Goal: Information Seeking & Learning: Learn about a topic

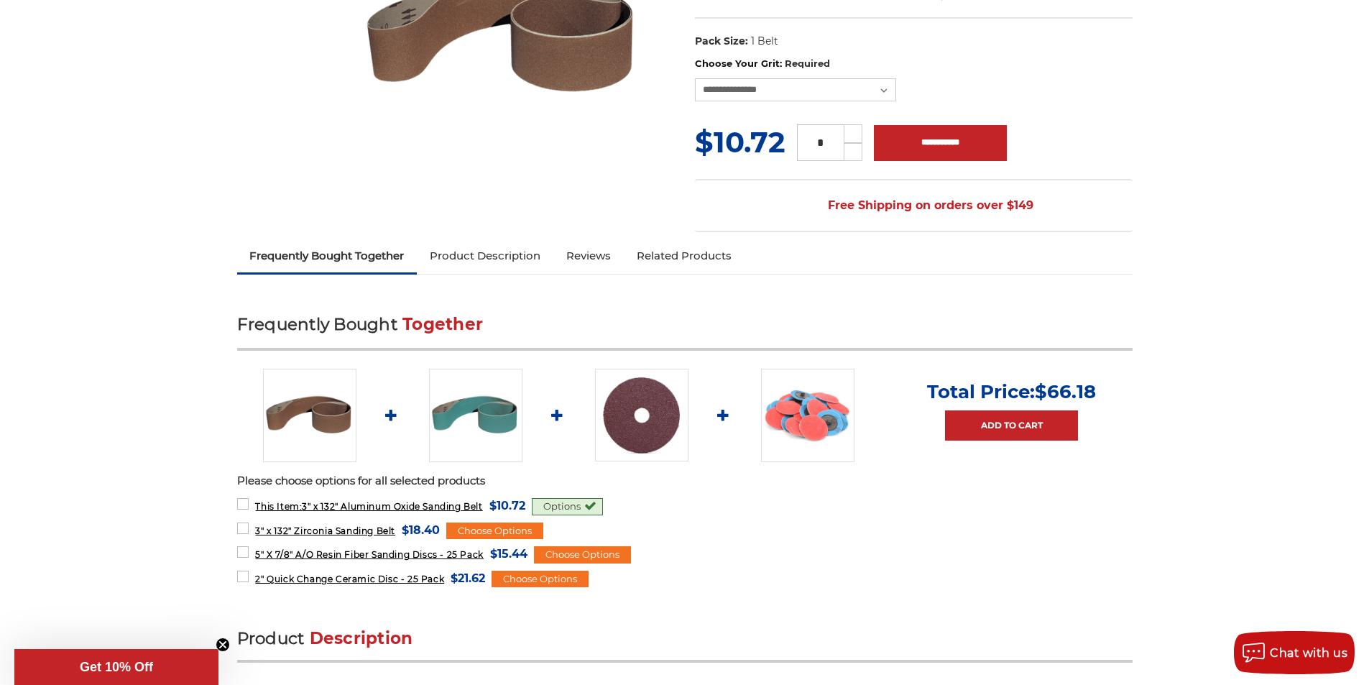
scroll to position [329, 0]
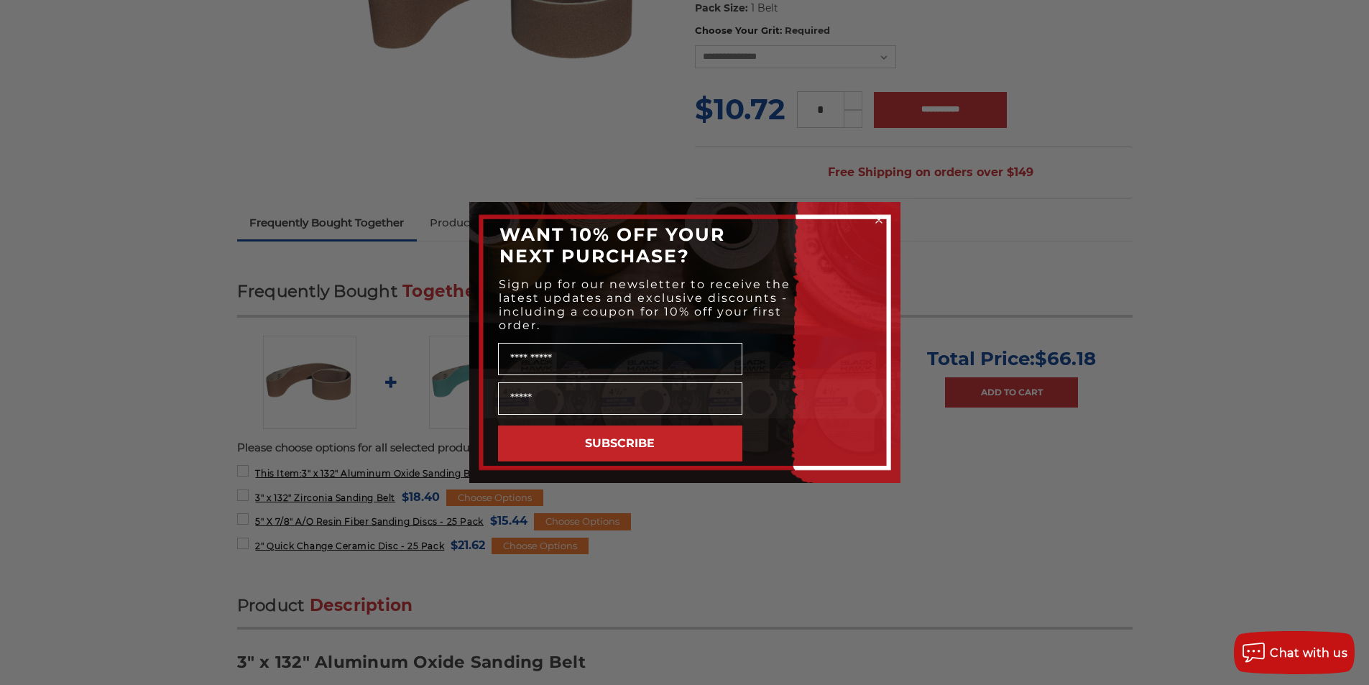
click at [873, 218] on icon "Close dialog" at bounding box center [879, 220] width 14 height 14
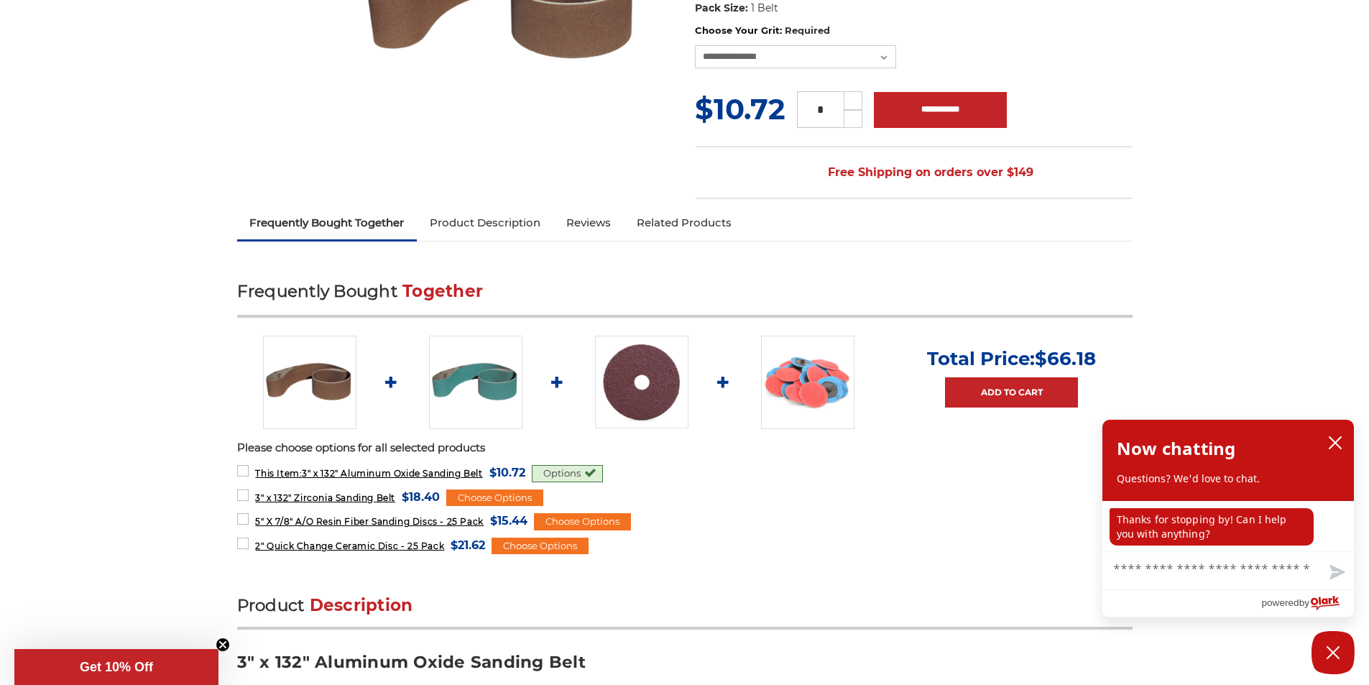
click at [762, 367] on link at bounding box center [807, 382] width 93 height 93
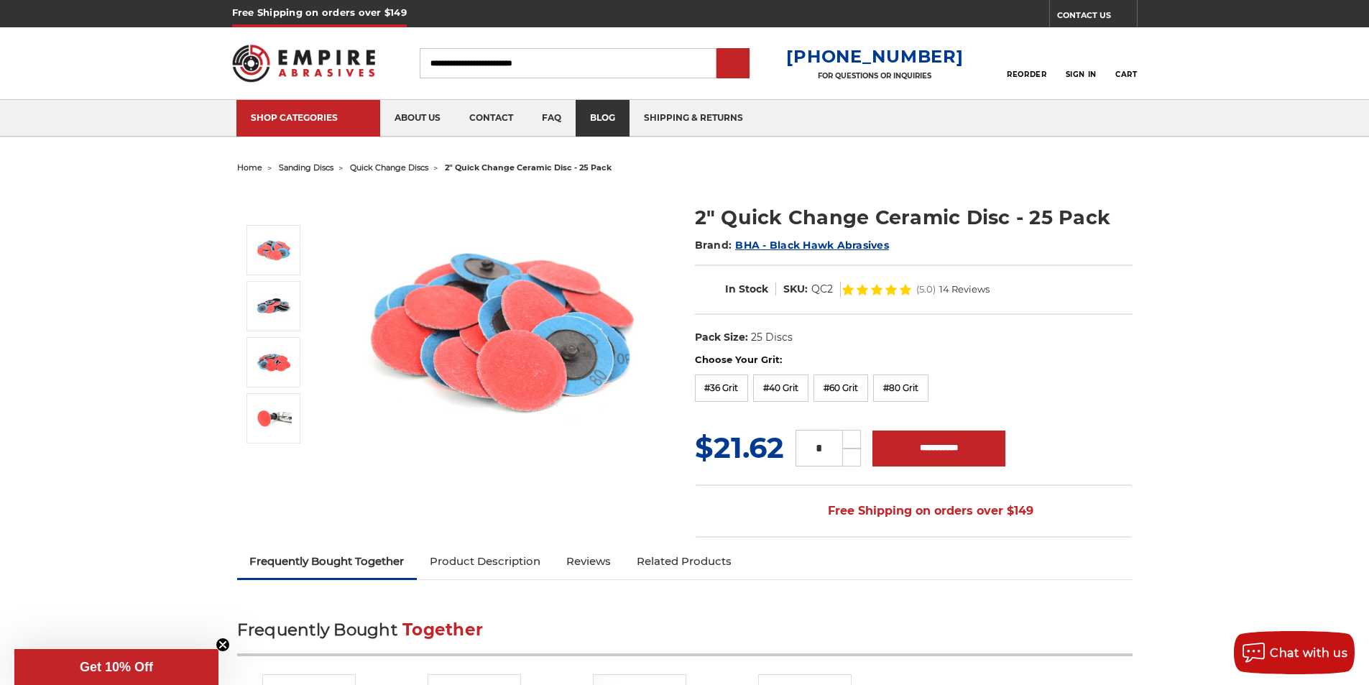
click at [576, 104] on link "blog" at bounding box center [603, 118] width 54 height 37
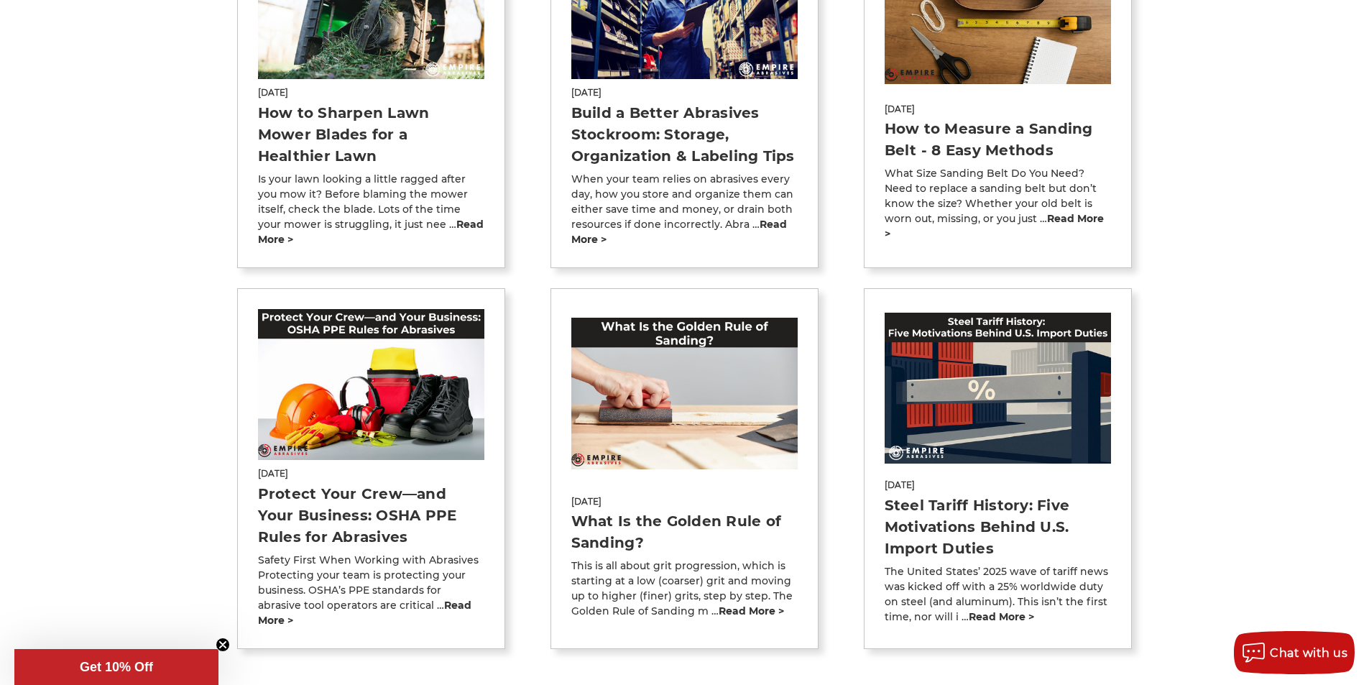
scroll to position [809, 0]
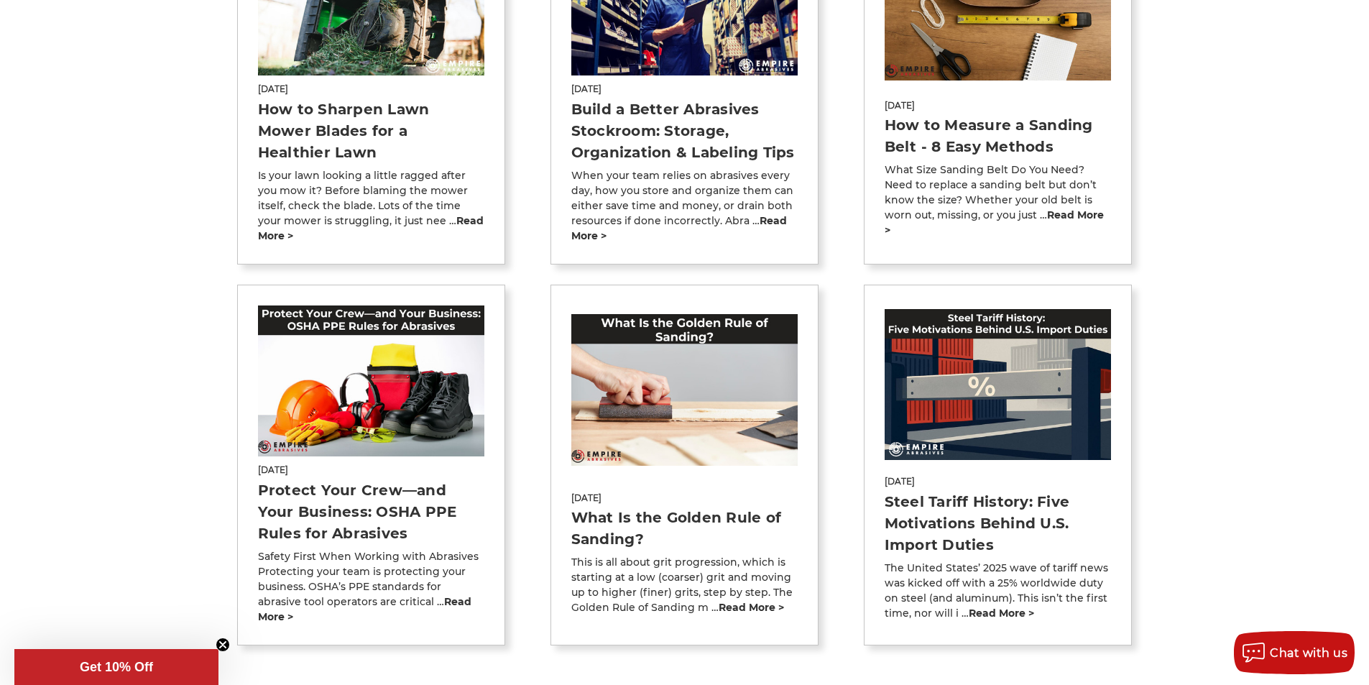
type input "**********"
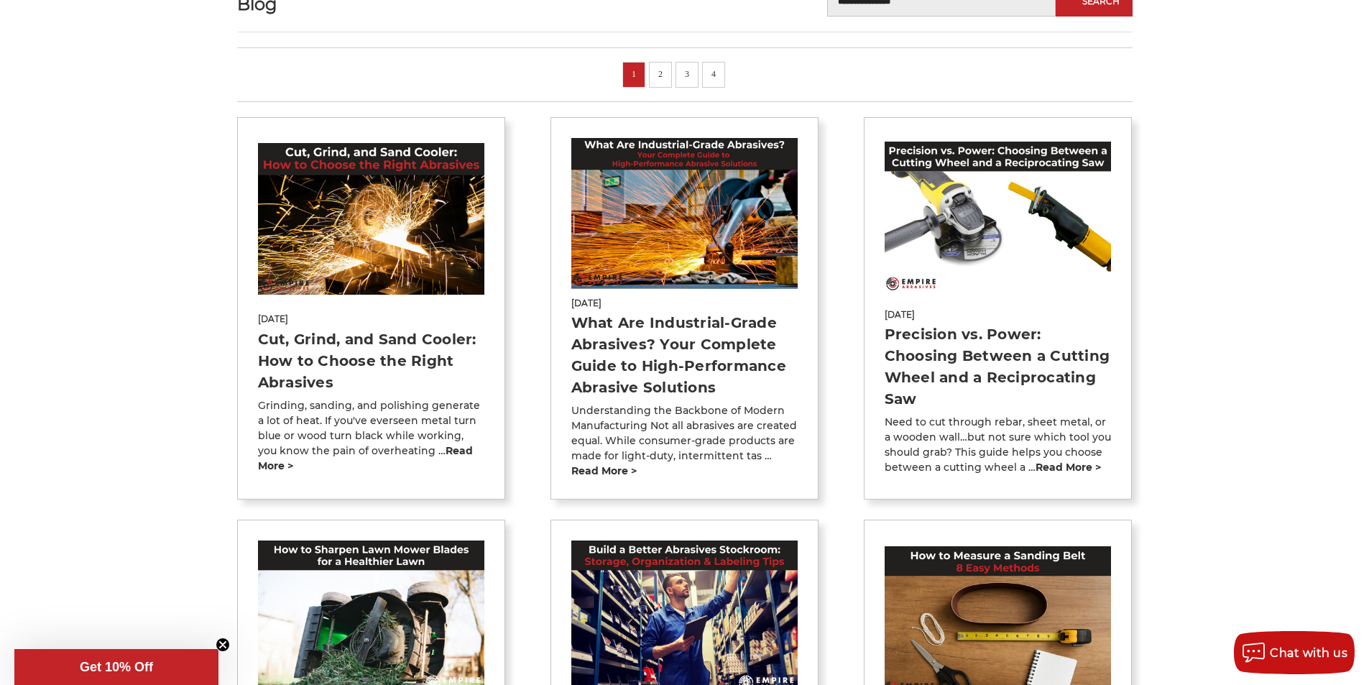
scroll to position [180, 0]
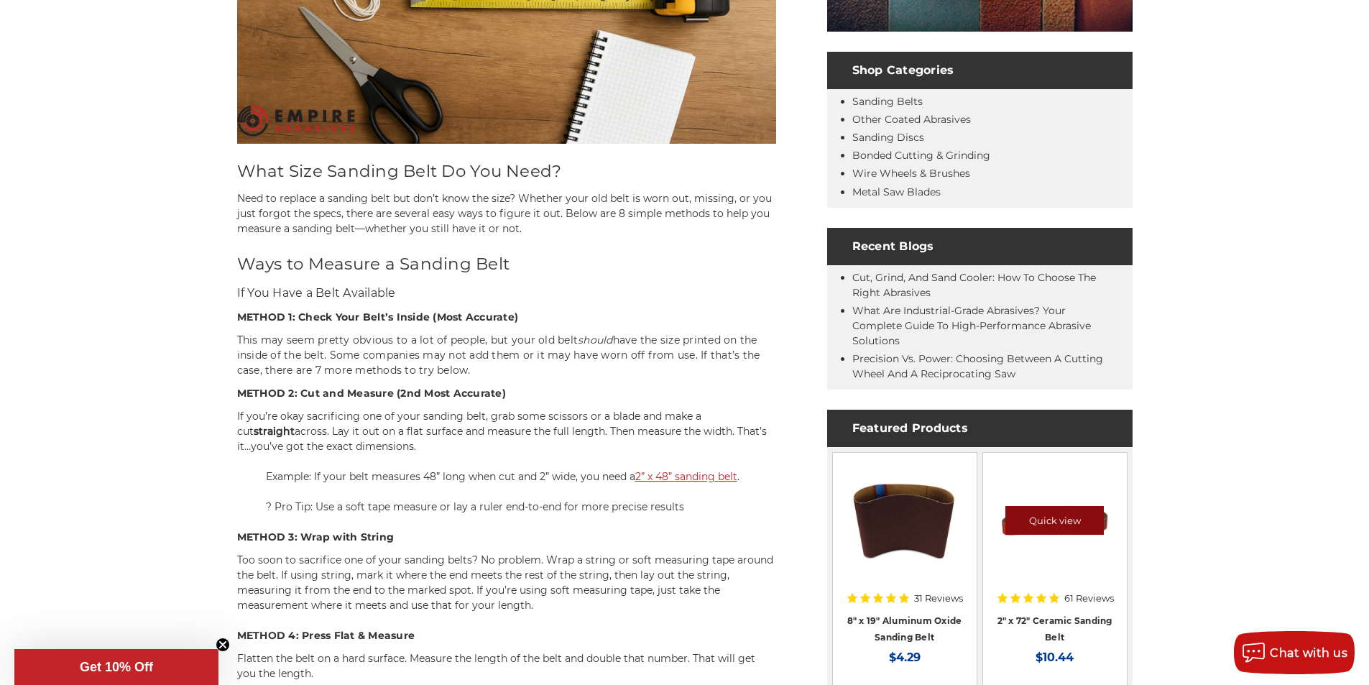
scroll to position [569, 0]
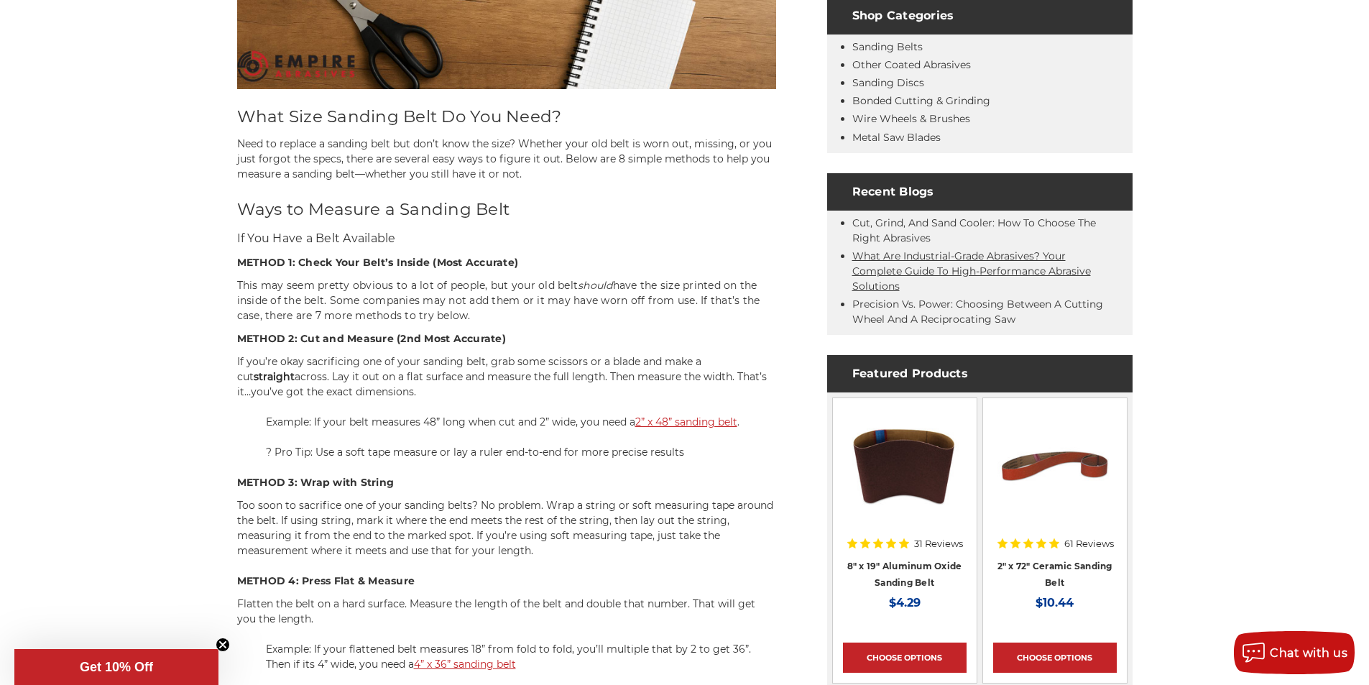
click at [904, 277] on link "What Are Industrial-Grade Abrasives? Your Complete Guide to High-Performance Ab…" at bounding box center [972, 270] width 239 height 43
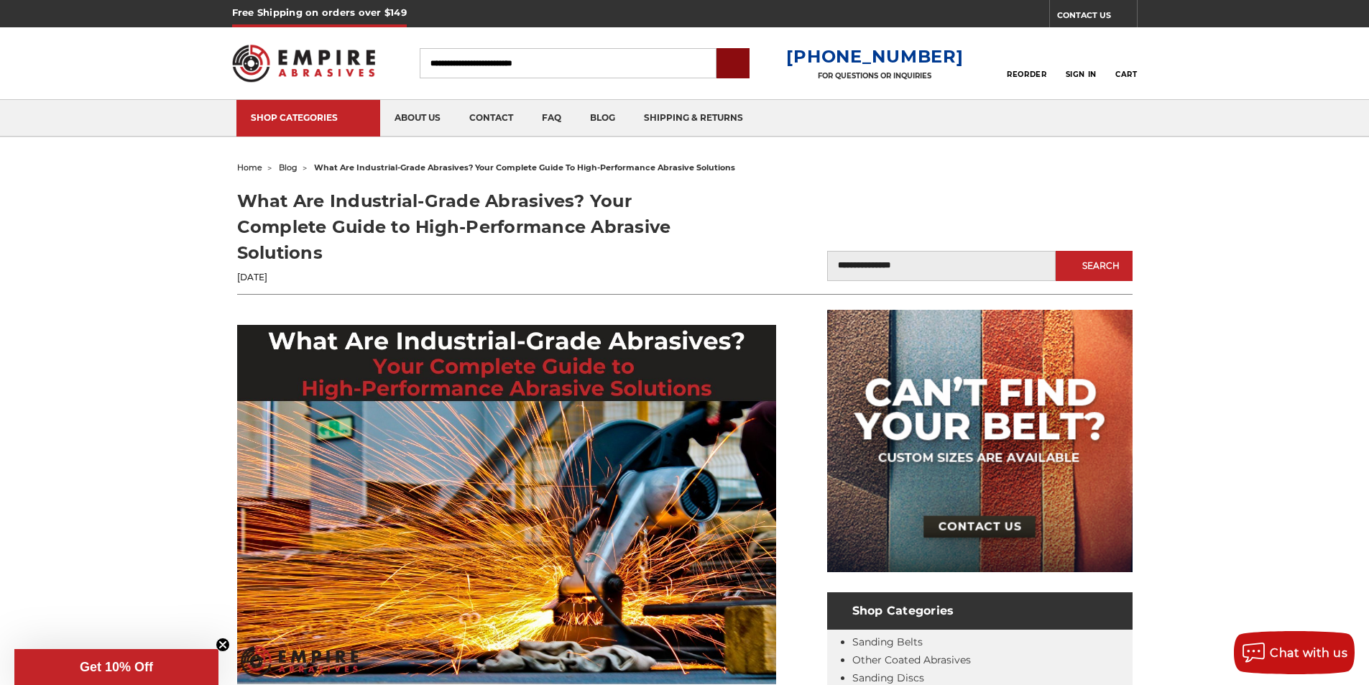
click at [748, 75] on input "submit" at bounding box center [733, 64] width 29 height 29
